Goal: Information Seeking & Learning: Check status

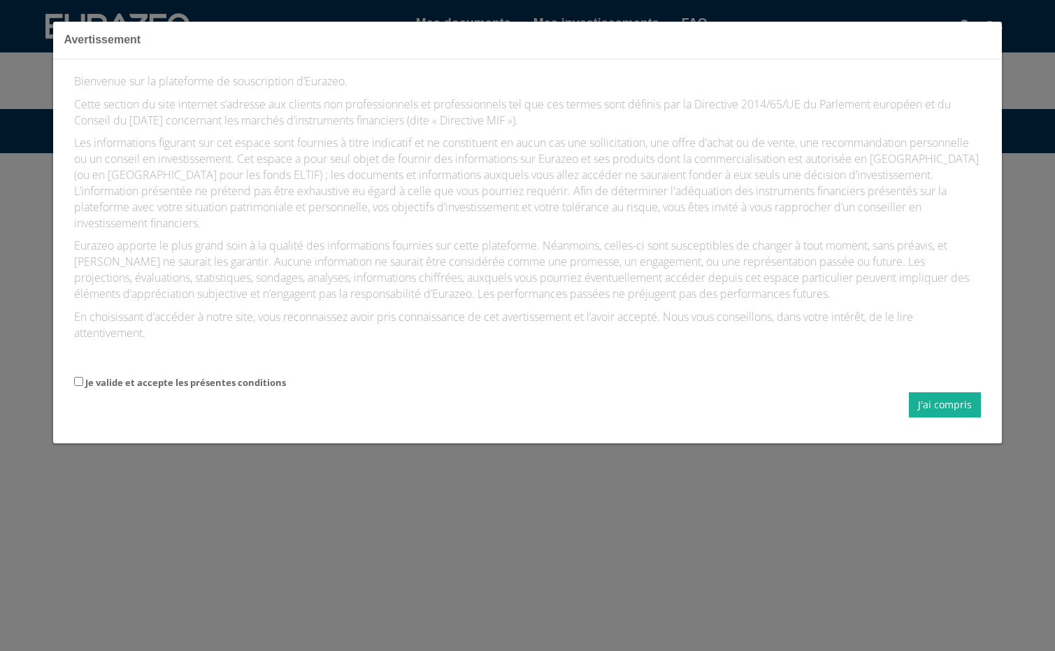
click at [76, 377] on input "Je valide et accepte les présentes conditions" at bounding box center [78, 381] width 9 height 9
checkbox input "true"
click at [953, 392] on button "J'ai compris" at bounding box center [944, 404] width 72 height 25
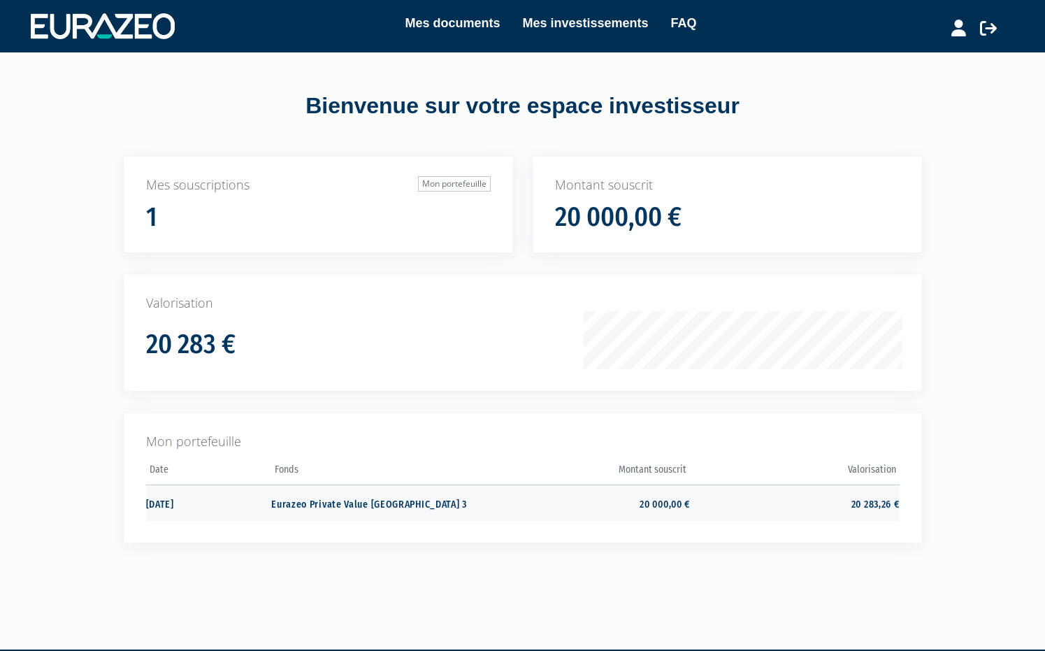
click at [869, 499] on td "20 283,26 €" at bounding box center [794, 502] width 209 height 37
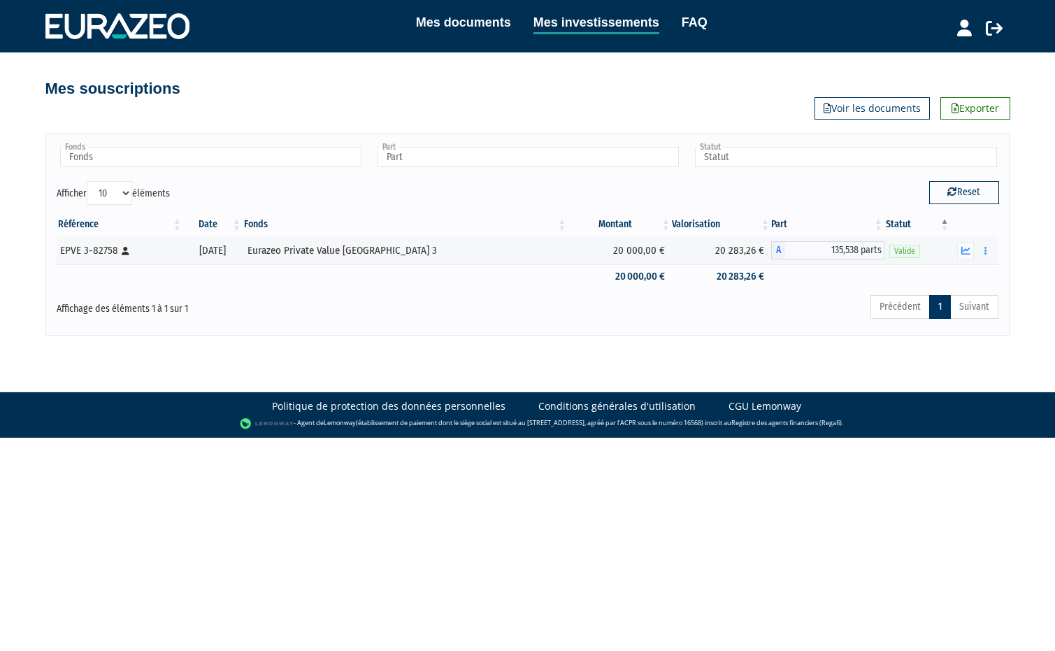
click at [452, 15] on link "Mes documents" at bounding box center [463, 23] width 95 height 20
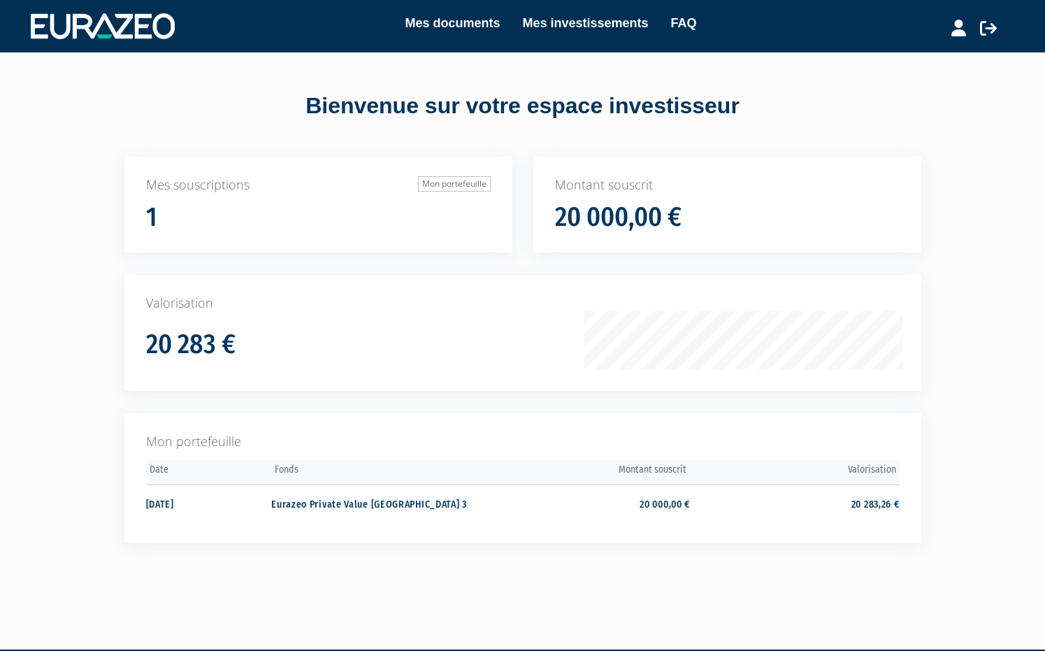
click at [869, 467] on th "Valorisation" at bounding box center [794, 472] width 209 height 26
click at [930, 467] on div "Mon portefeuille Date Fonds Montant souscrit Valorisation Eurazeo Private Value…" at bounding box center [523, 489] width 818 height 152
click at [857, 465] on th "Valorisation" at bounding box center [794, 472] width 209 height 26
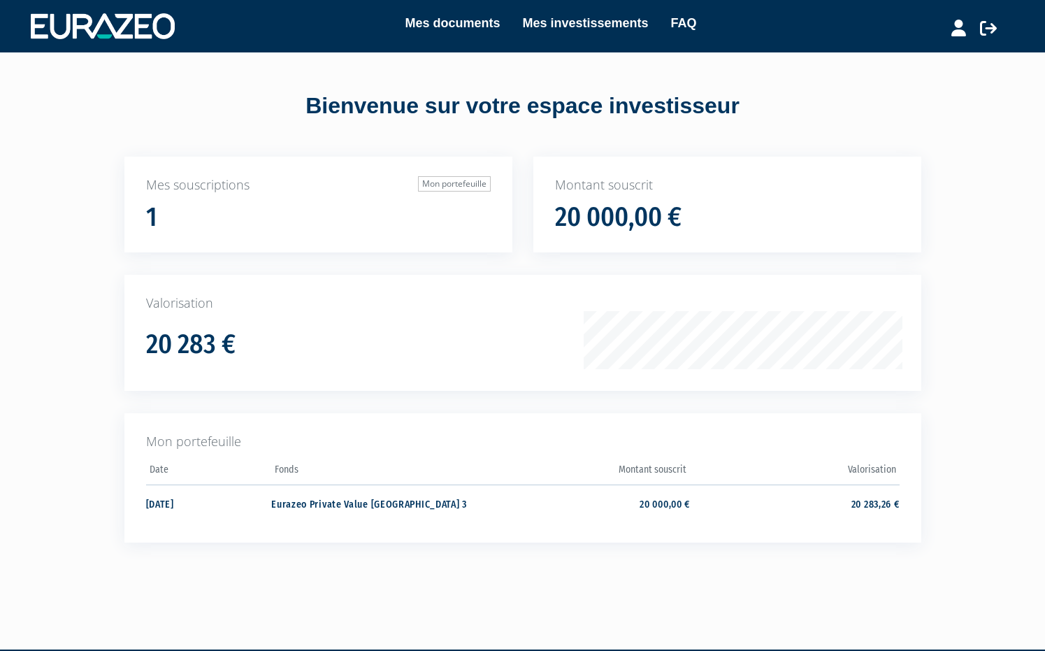
click at [918, 465] on div "Mon portefeuille Date Fonds Montant souscrit Valorisation" at bounding box center [522, 477] width 797 height 129
click at [917, 464] on div "Mon portefeuille Date Fonds Montant souscrit Valorisation" at bounding box center [522, 477] width 797 height 129
click at [865, 463] on th "Valorisation" at bounding box center [794, 472] width 209 height 26
click at [938, 466] on div "Mes souscriptions Mon portefeuille 1 Montant souscrit 20 000,00 € 20 283 €" at bounding box center [522, 375] width 881 height 436
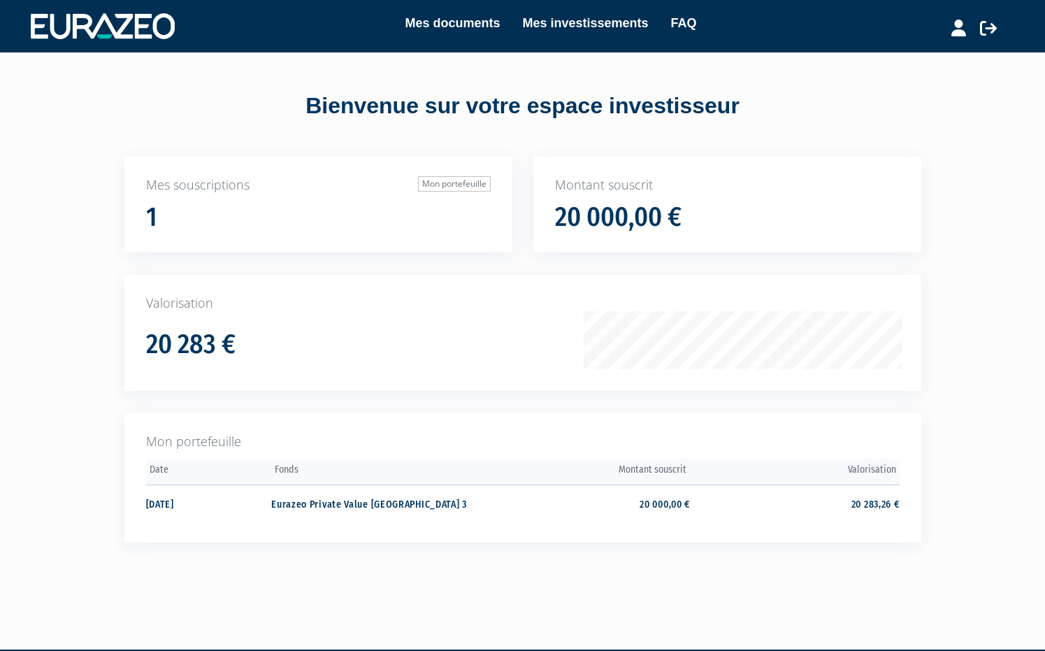
click at [871, 459] on th "Valorisation" at bounding box center [794, 472] width 209 height 26
click at [861, 466] on th "Valorisation" at bounding box center [794, 472] width 209 height 26
click at [936, 454] on div "Mes souscriptions Mon portefeuille 1 Montant souscrit 20 000,00 € 20 283 €" at bounding box center [522, 375] width 881 height 436
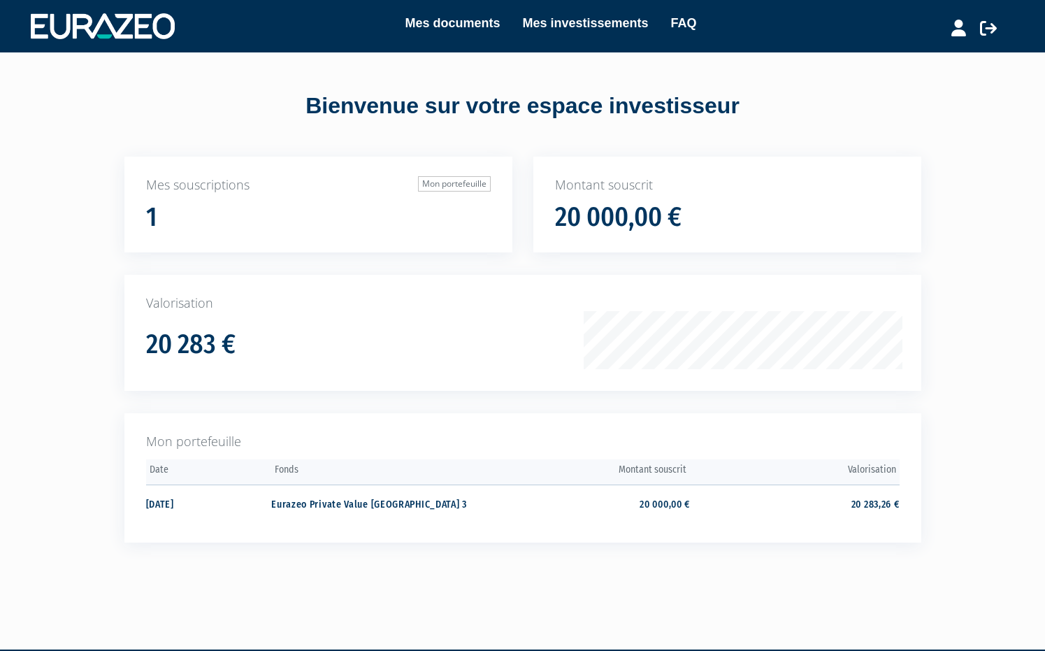
click at [862, 468] on th "Valorisation" at bounding box center [794, 472] width 209 height 26
click at [815, 454] on div "Mon portefeuille Date Fonds Montant souscrit Valorisation" at bounding box center [522, 477] width 797 height 129
click at [173, 340] on h1 "20 283 €" at bounding box center [190, 344] width 89 height 29
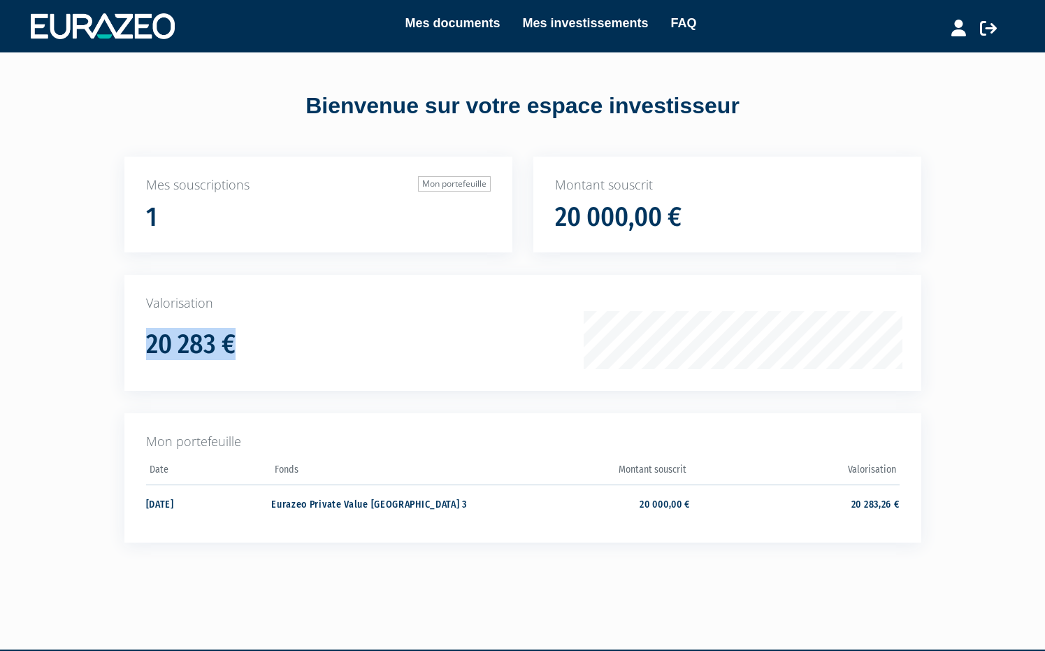
drag, startPoint x: 226, startPoint y: 342, endPoint x: 140, endPoint y: 342, distance: 86.7
click at [140, 342] on div "Valorisation 20 283 €" at bounding box center [522, 333] width 797 height 116
click at [285, 354] on div "20 283 €" at bounding box center [372, 340] width 452 height 38
click at [199, 345] on h1 "20 283 €" at bounding box center [190, 344] width 89 height 29
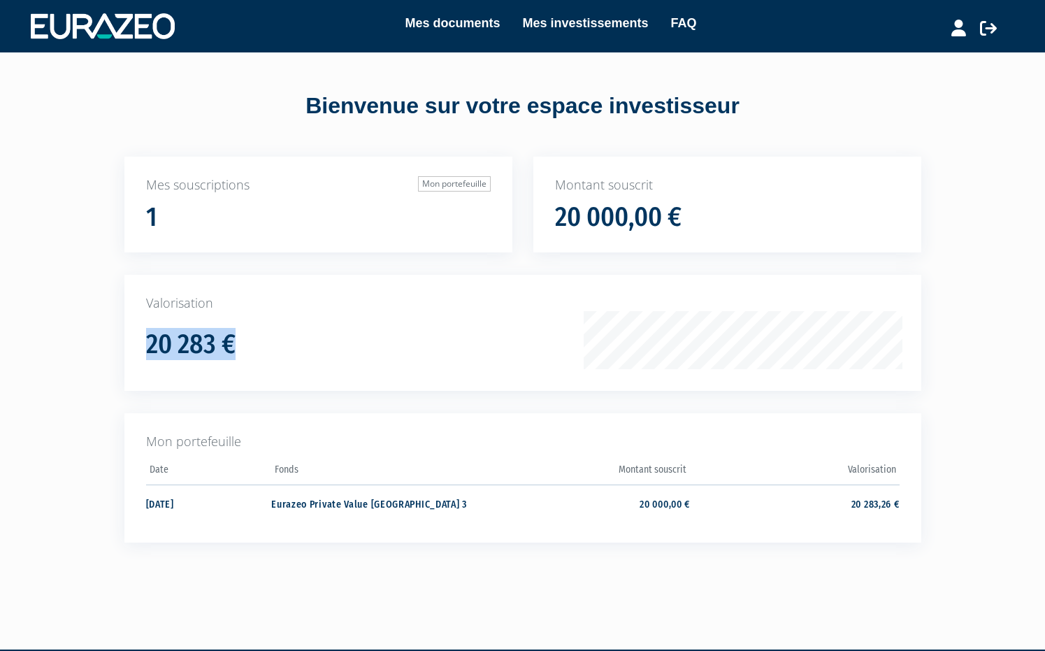
drag, startPoint x: 237, startPoint y: 343, endPoint x: 135, endPoint y: 336, distance: 102.3
click at [135, 336] on div "Valorisation 20 283 €" at bounding box center [522, 333] width 797 height 116
click at [282, 352] on div "20 283 €" at bounding box center [372, 340] width 452 height 38
